Goal: Task Accomplishment & Management: Use online tool/utility

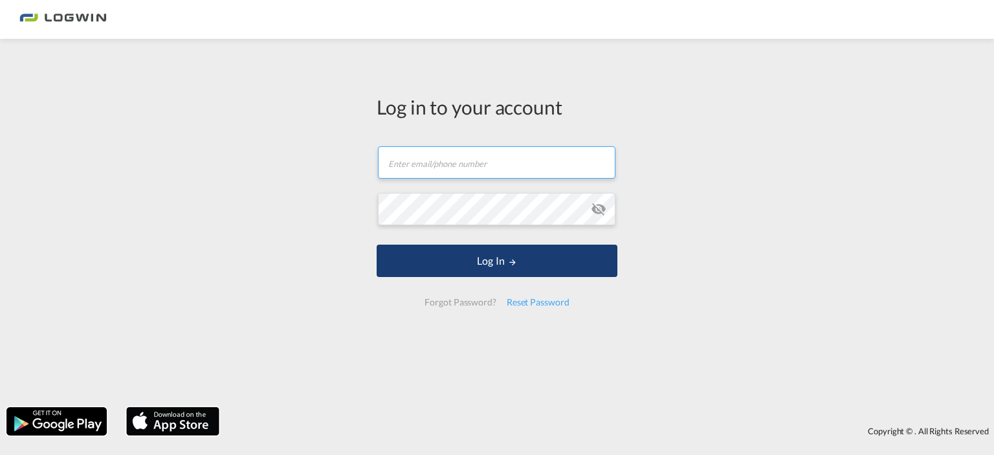
type input "[EMAIL_ADDRESS][DOMAIN_NAME]"
click at [490, 266] on button "Log In" at bounding box center [497, 261] width 241 height 32
